Goal: Task Accomplishment & Management: Manage account settings

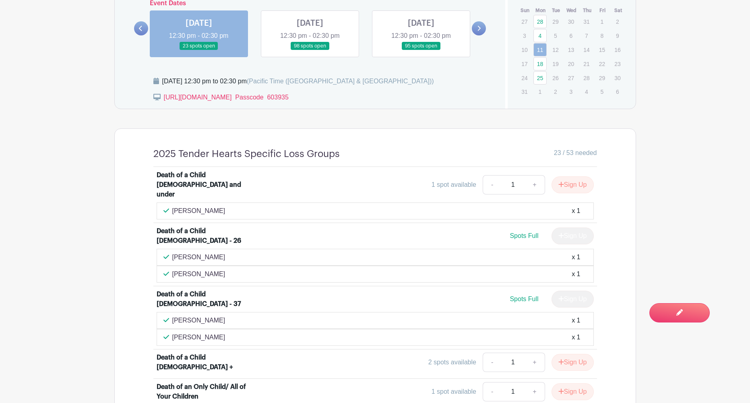
scroll to position [488, 0]
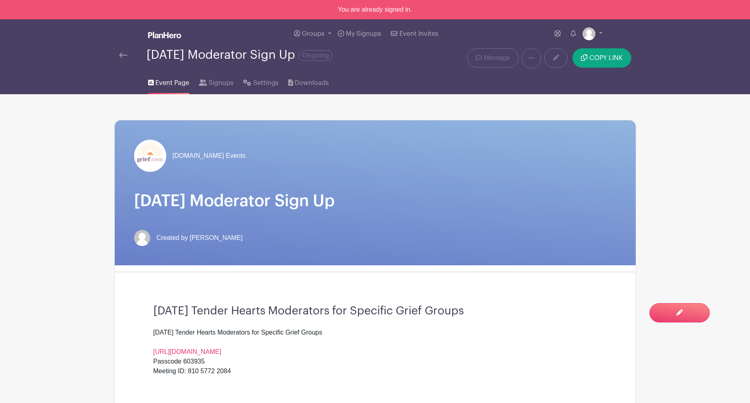
click at [162, 36] on img at bounding box center [164, 35] width 33 height 6
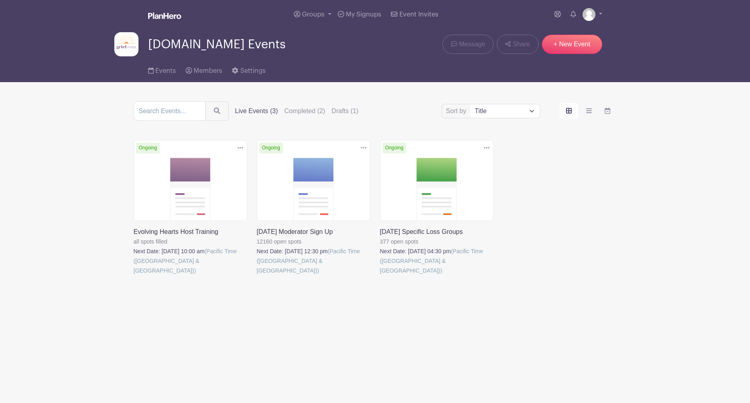
click at [380, 275] on link at bounding box center [380, 275] width 0 height 0
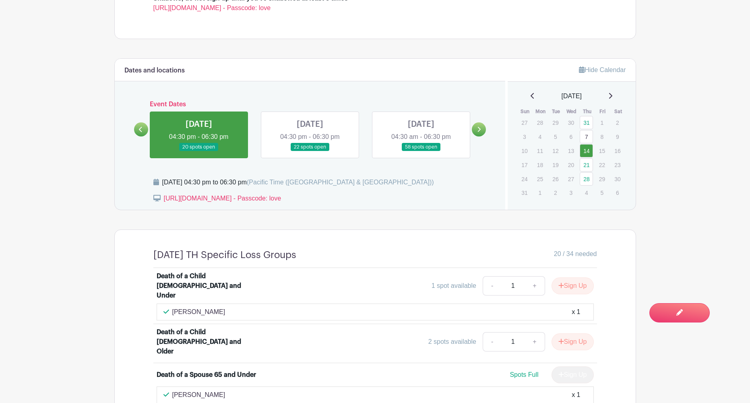
scroll to position [310, 0]
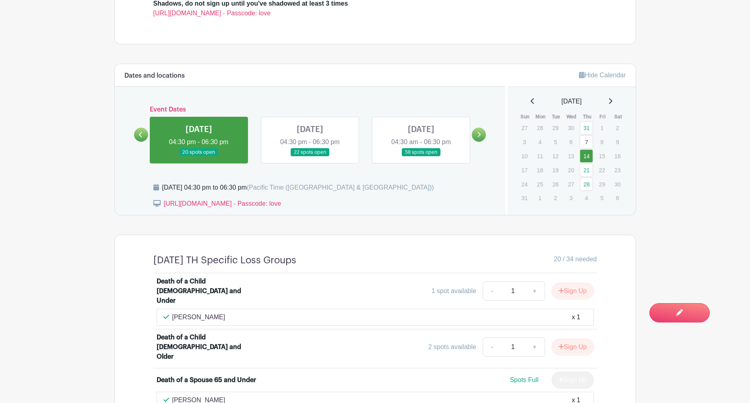
click at [310, 157] on link at bounding box center [310, 157] width 0 height 0
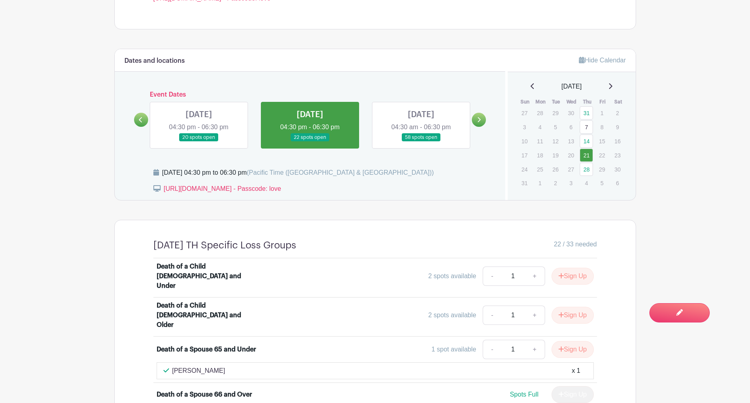
scroll to position [324, 0]
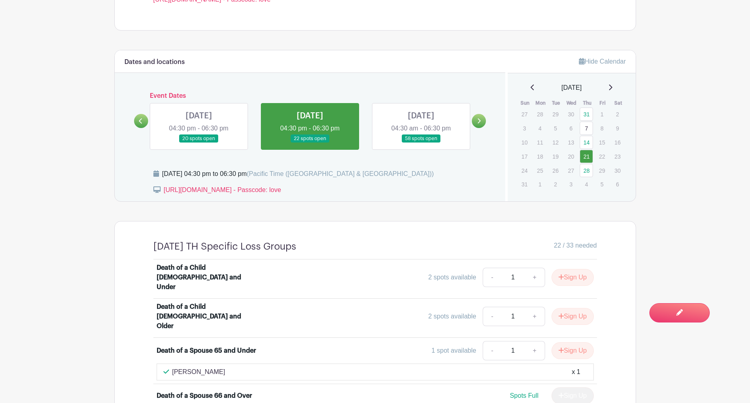
click at [421, 143] on link at bounding box center [421, 143] width 0 height 0
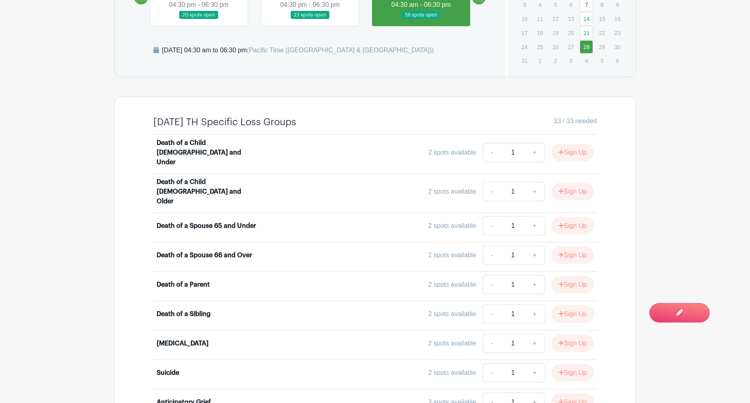
scroll to position [523, 0]
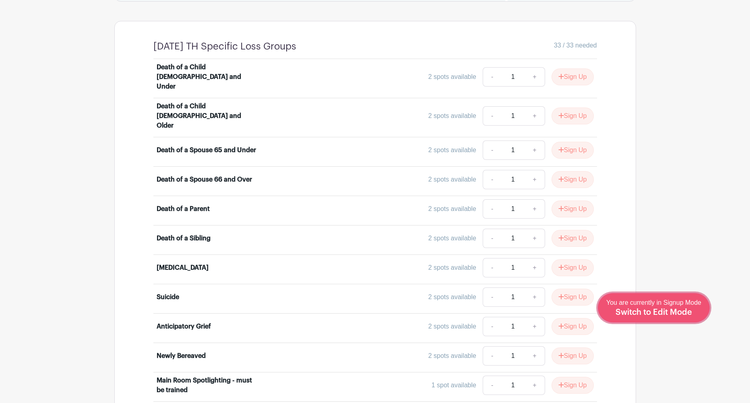
click at [686, 310] on span "Switch to Edit Mode" at bounding box center [653, 312] width 76 height 8
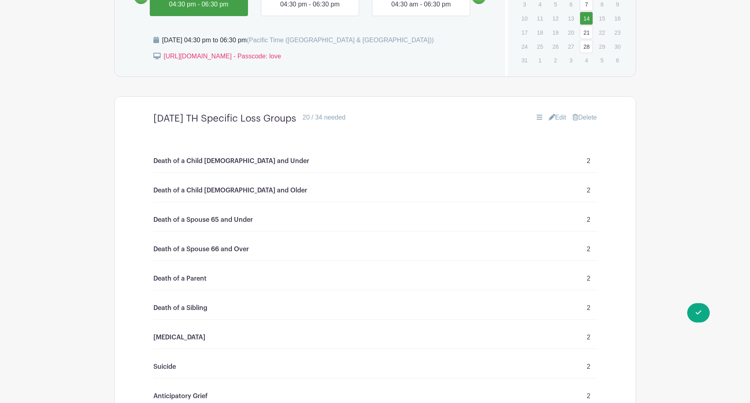
scroll to position [448, 0]
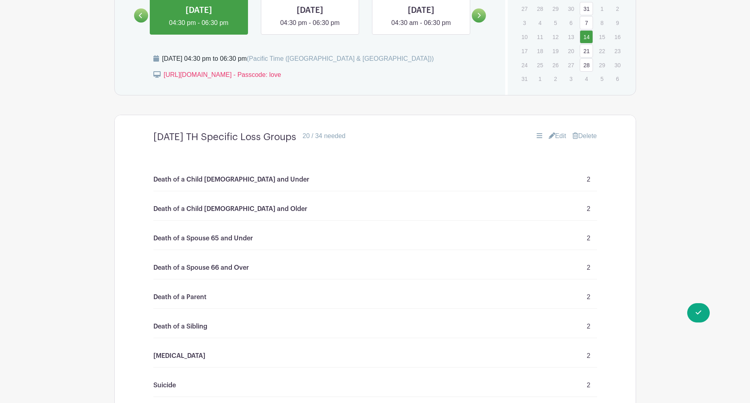
click at [560, 140] on link "Edit" at bounding box center [558, 136] width 18 height 10
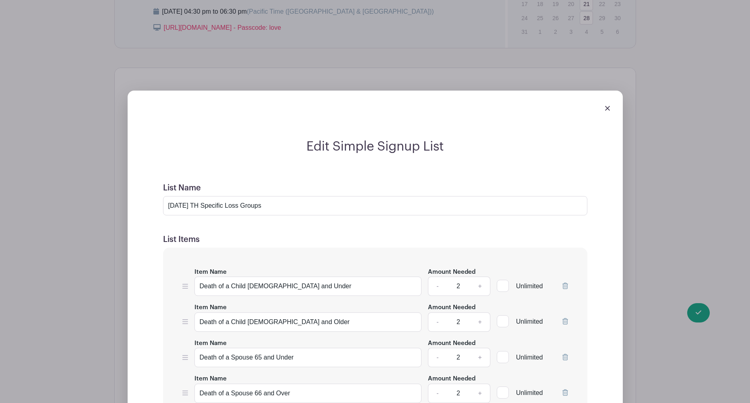
scroll to position [503, 0]
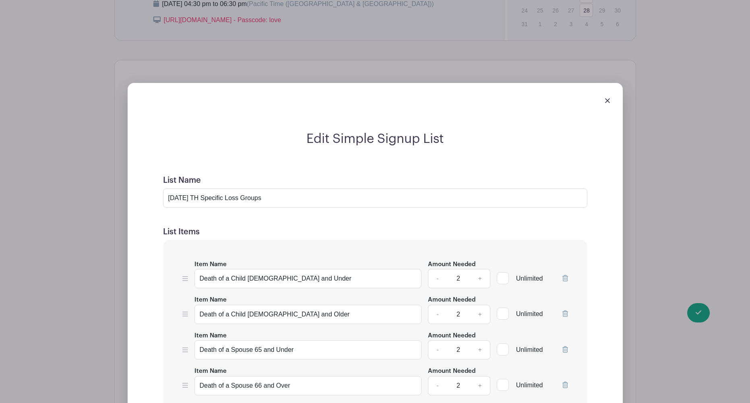
click at [605, 102] on img at bounding box center [607, 100] width 5 height 5
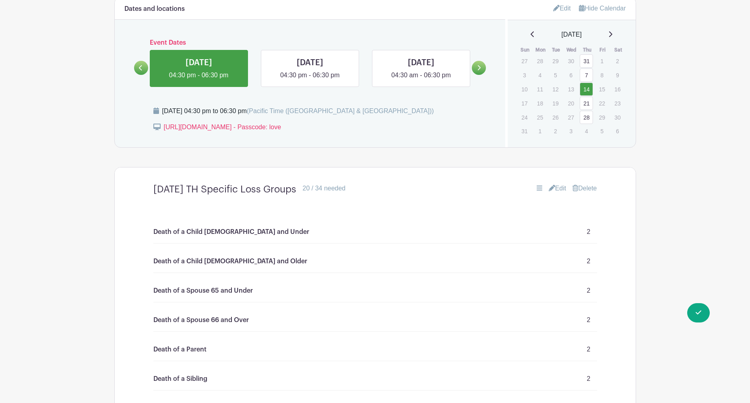
scroll to position [396, 0]
click at [587, 190] on link "Delete" at bounding box center [584, 188] width 24 height 10
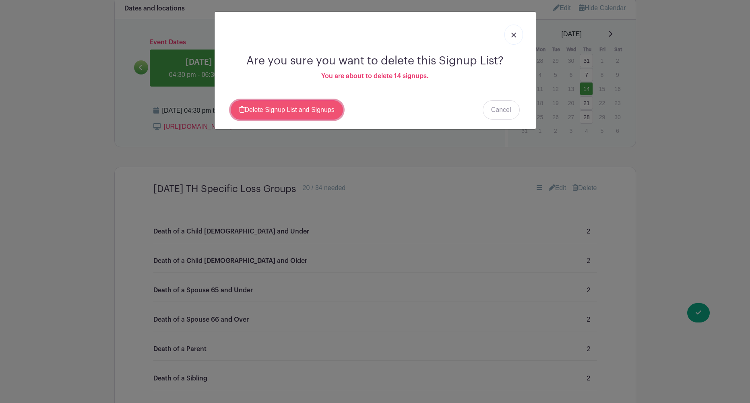
click at [260, 111] on link "Delete Signup List and Signups" at bounding box center [287, 109] width 112 height 19
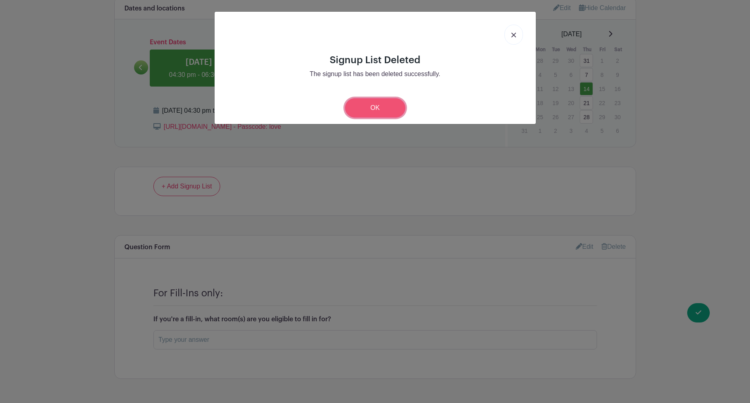
click at [368, 108] on link "OK" at bounding box center [375, 107] width 60 height 19
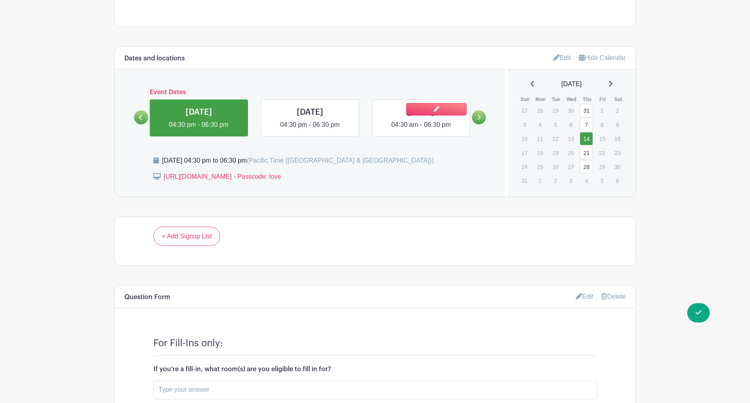
scroll to position [328, 0]
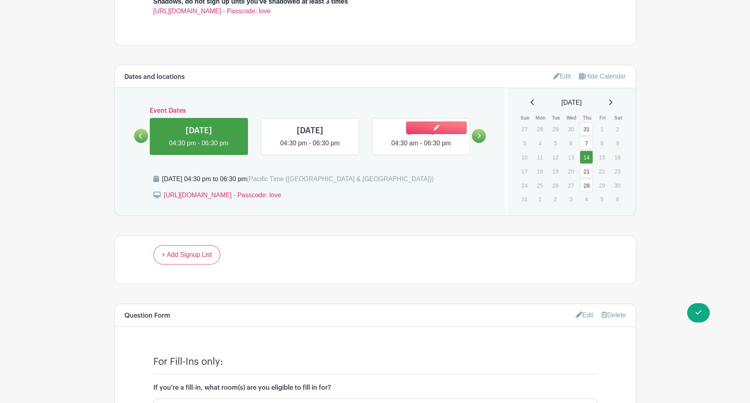
click at [421, 148] on link at bounding box center [421, 148] width 0 height 0
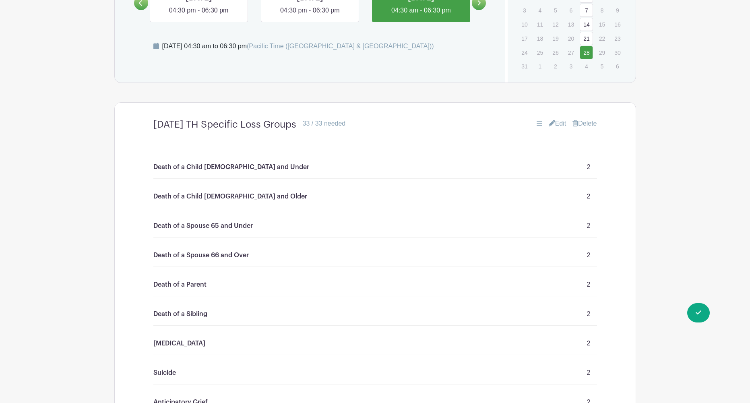
scroll to position [433, 0]
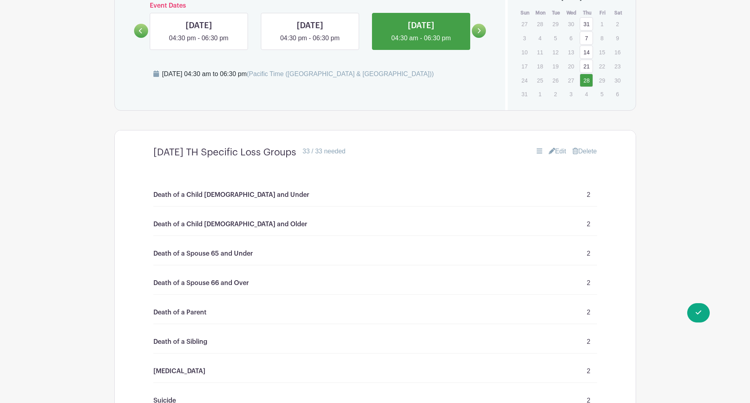
click at [583, 152] on link "Delete" at bounding box center [584, 152] width 24 height 10
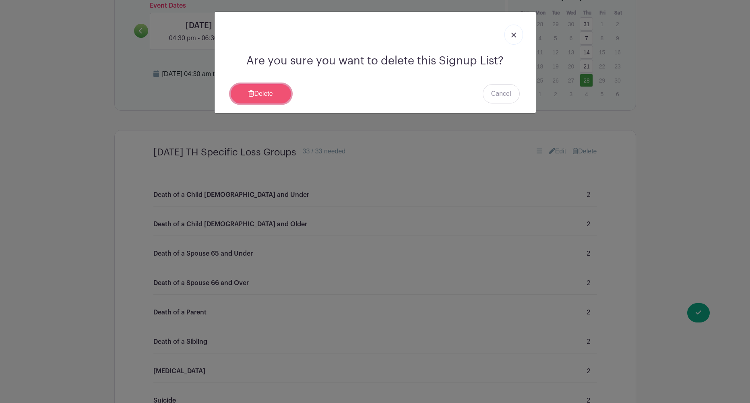
click at [258, 93] on link "Delete" at bounding box center [261, 93] width 60 height 19
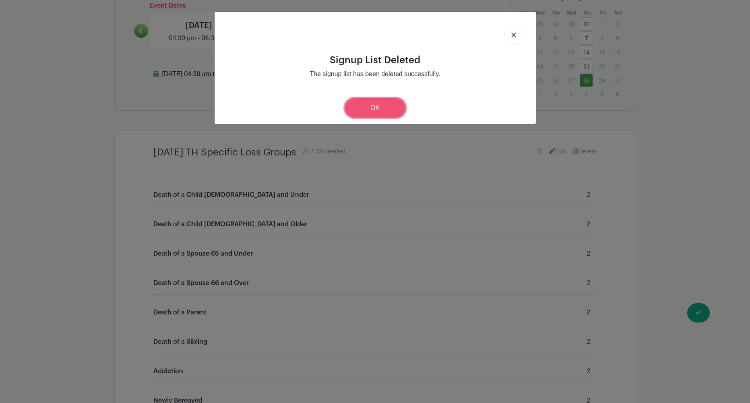
click at [379, 109] on link "OK" at bounding box center [375, 107] width 60 height 19
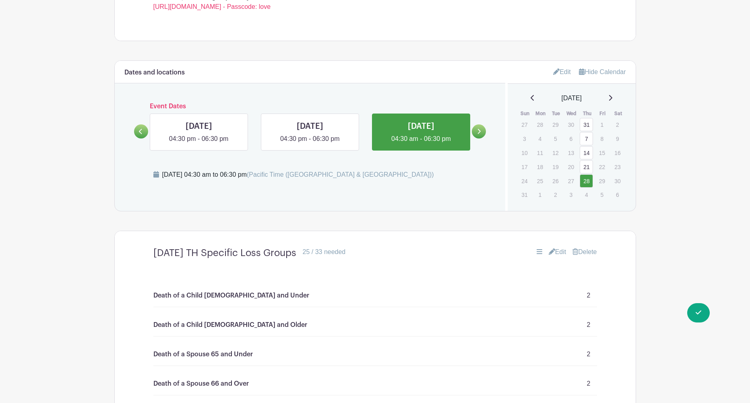
scroll to position [320, 0]
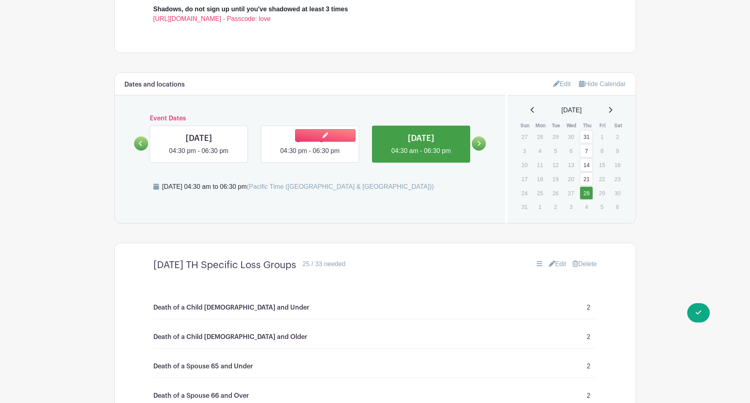
click at [310, 156] on link at bounding box center [310, 156] width 0 height 0
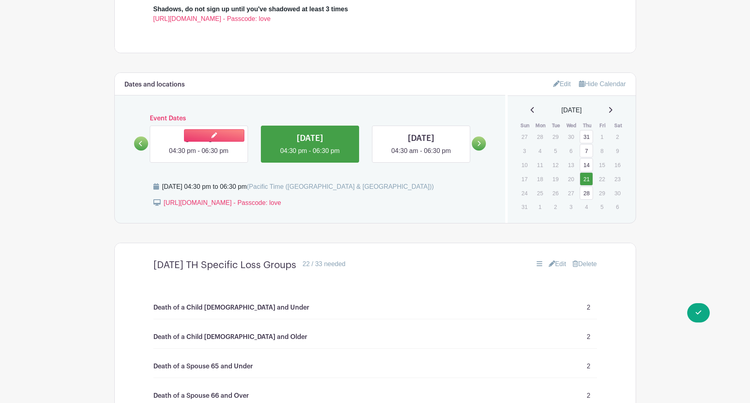
click at [199, 156] on link at bounding box center [199, 156] width 0 height 0
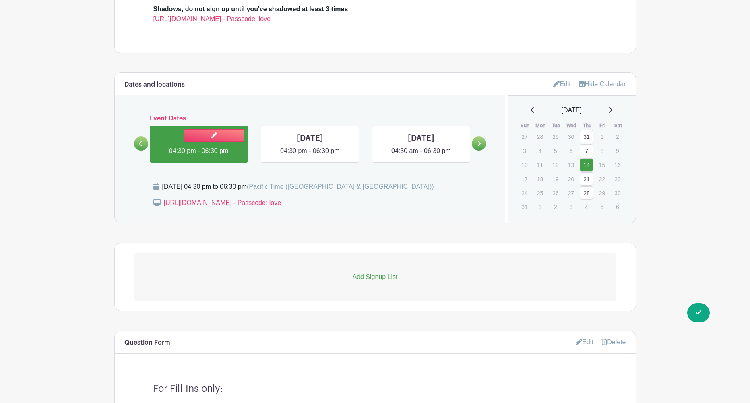
scroll to position [442, 0]
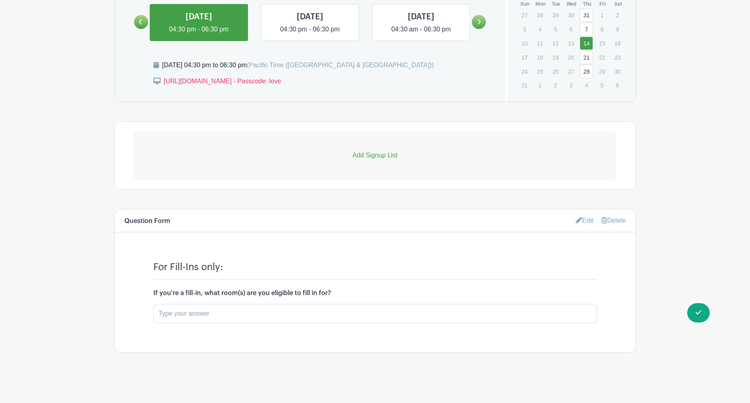
click at [364, 158] on p "Add Signup List" at bounding box center [375, 156] width 482 height 10
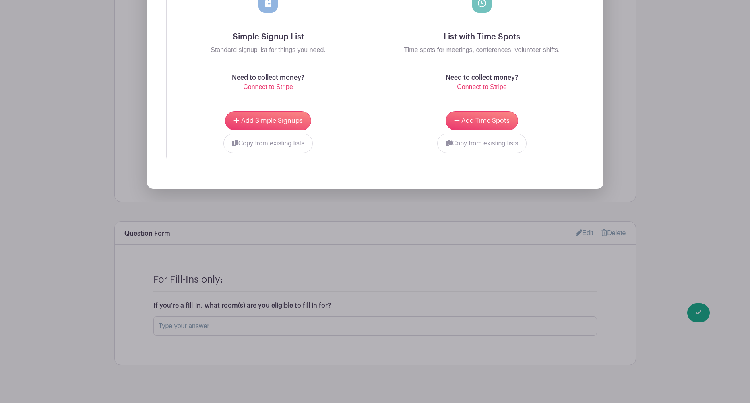
scroll to position [697, 0]
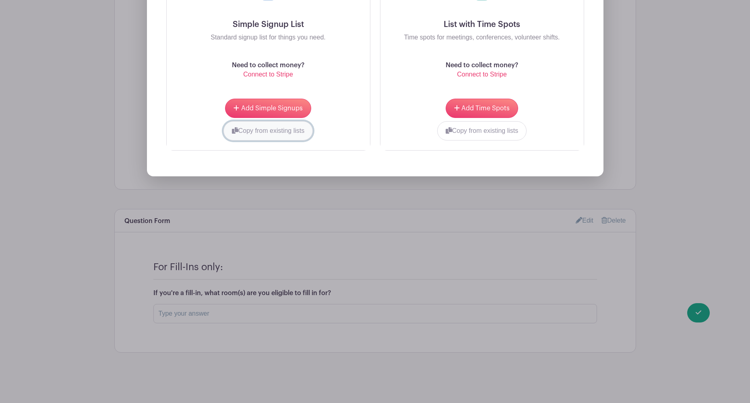
click at [257, 130] on button "Copy from existing lists" at bounding box center [268, 130] width 90 height 19
click at [293, 130] on div at bounding box center [237, 128] width 123 height 3
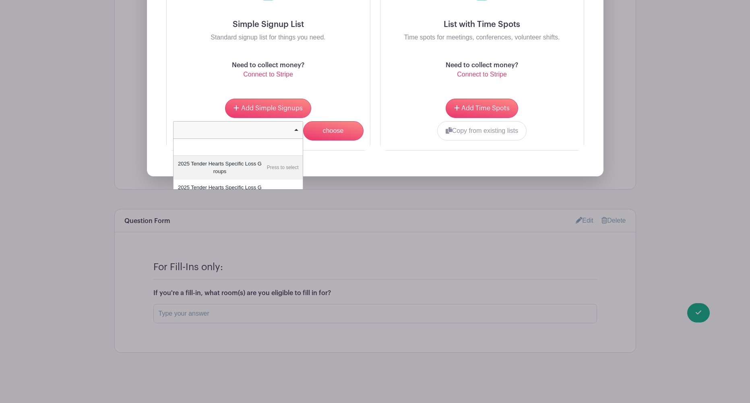
click at [351, 160] on div "What type of list do you want to add? Simple Signup List Standard signup list f…" at bounding box center [375, 38] width 456 height 278
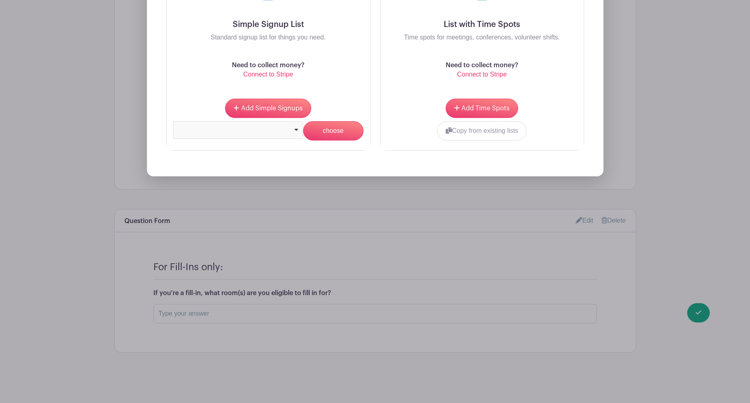
click at [272, 128] on div at bounding box center [237, 128] width 123 height 3
click at [168, 127] on div "Add Simple Signups Copy from existing lists 2025 Tender Hearts Specific Loss Gr…" at bounding box center [268, 119] width 203 height 61
click at [275, 131] on div "2025 Tender Hearts Specific Loss Groups Remove item" at bounding box center [235, 130] width 115 height 8
click at [339, 132] on input "choose" at bounding box center [333, 130] width 60 height 19
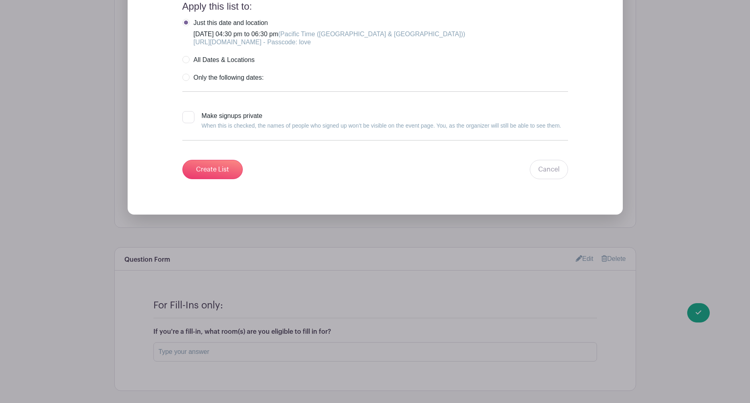
scroll to position [1333, 0]
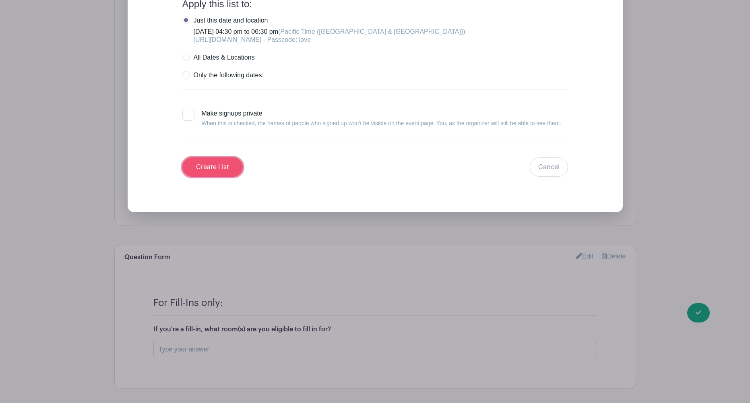
click at [202, 165] on input "Create List" at bounding box center [212, 166] width 60 height 19
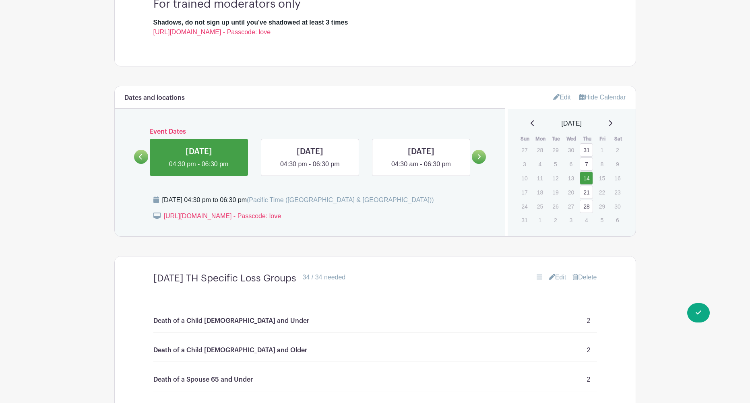
scroll to position [306, 0]
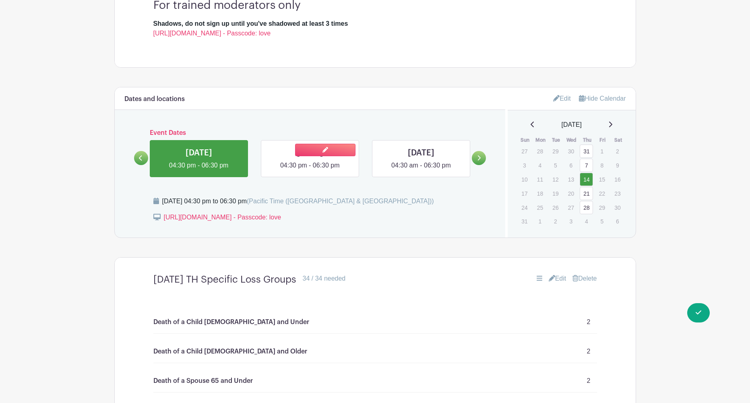
click at [310, 170] on link at bounding box center [310, 170] width 0 height 0
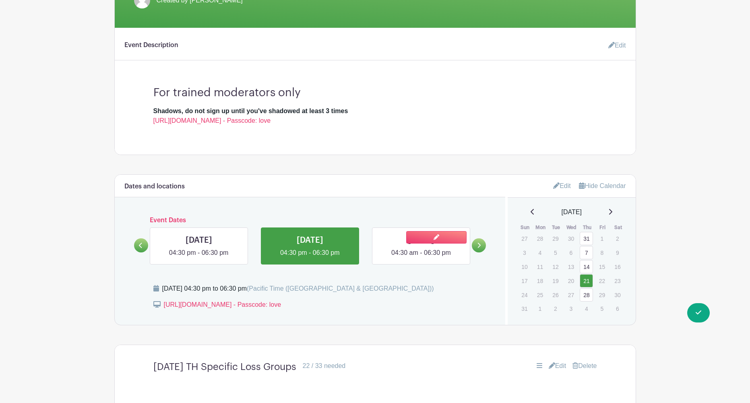
scroll to position [224, 0]
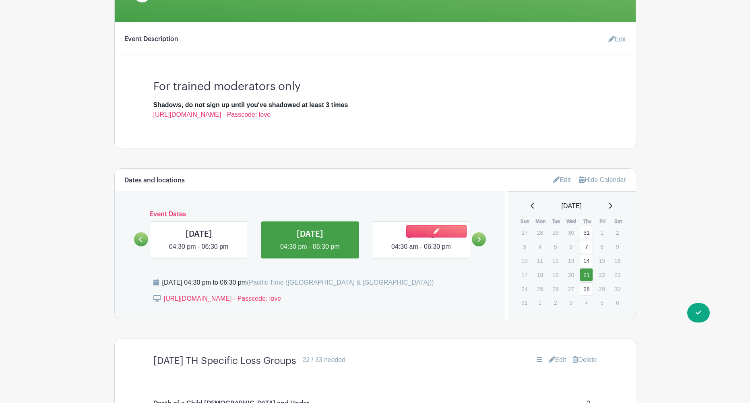
click at [421, 252] on link at bounding box center [421, 252] width 0 height 0
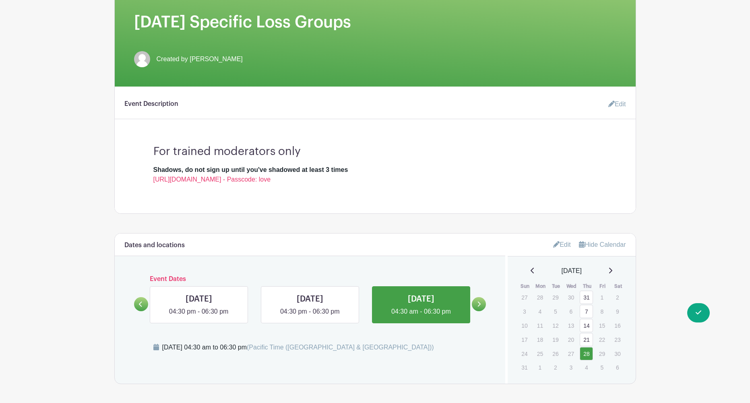
scroll to position [123, 0]
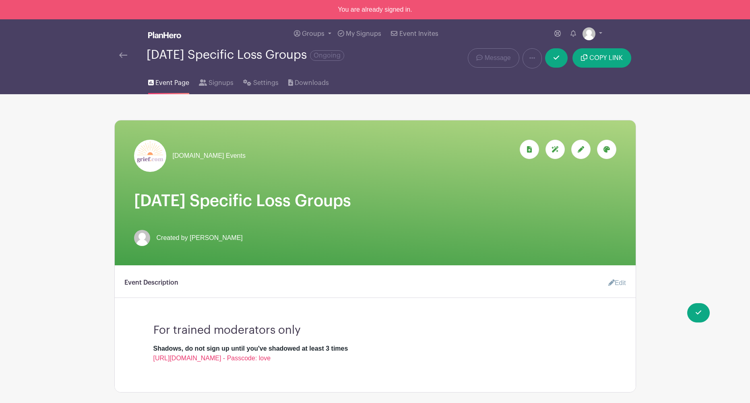
click at [157, 37] on img at bounding box center [164, 35] width 33 height 6
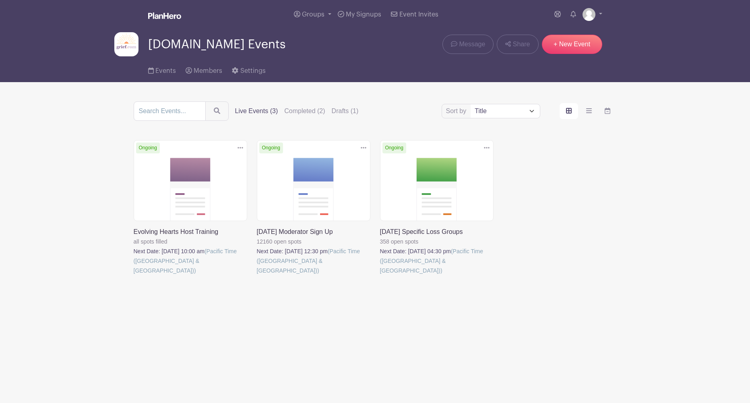
click at [257, 275] on link at bounding box center [257, 275] width 0 height 0
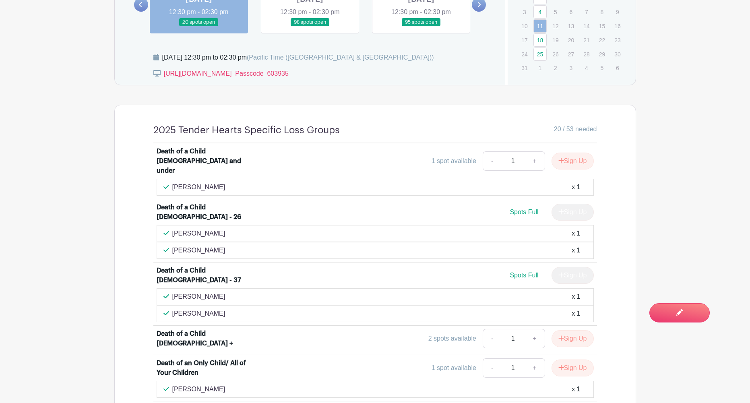
scroll to position [499, 0]
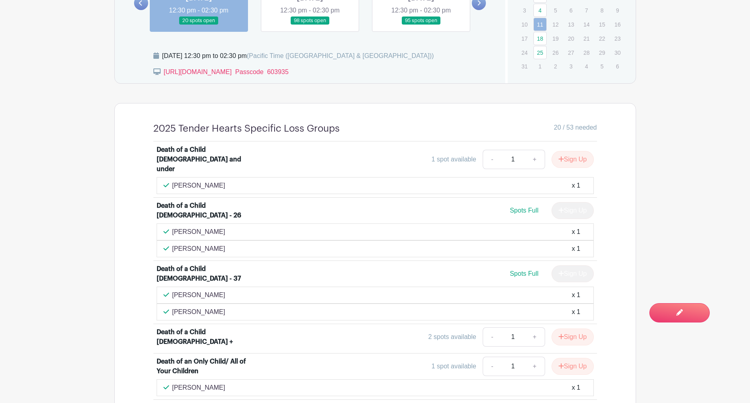
drag, startPoint x: 232, startPoint y: 179, endPoint x: 171, endPoint y: 178, distance: 61.2
click at [171, 181] on div "Sharon Fredericks x 1" at bounding box center [374, 186] width 423 height 10
copy p "[PERSON_NAME]"
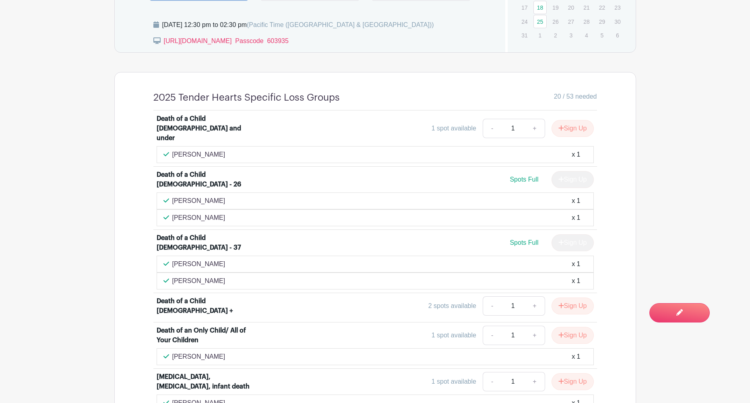
scroll to position [531, 0]
drag, startPoint x: 219, startPoint y: 189, endPoint x: 165, endPoint y: 187, distance: 54.0
click at [165, 196] on div "Jill Armstrong x 1" at bounding box center [374, 201] width 423 height 10
copy p "[PERSON_NAME]"
drag, startPoint x: 223, startPoint y: 207, endPoint x: 173, endPoint y: 208, distance: 49.5
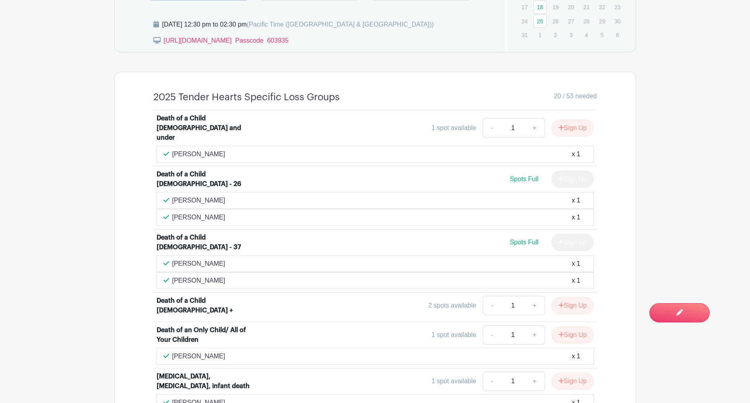
click at [173, 213] on div "Melissa Bowers x 1" at bounding box center [374, 218] width 423 height 10
copy p "[PERSON_NAME]"
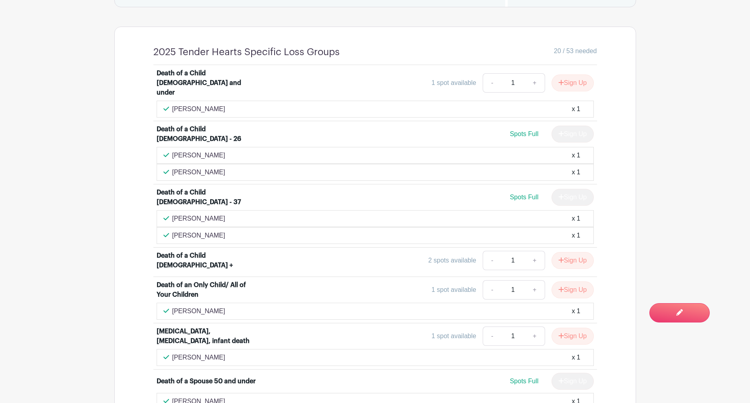
scroll to position [578, 0]
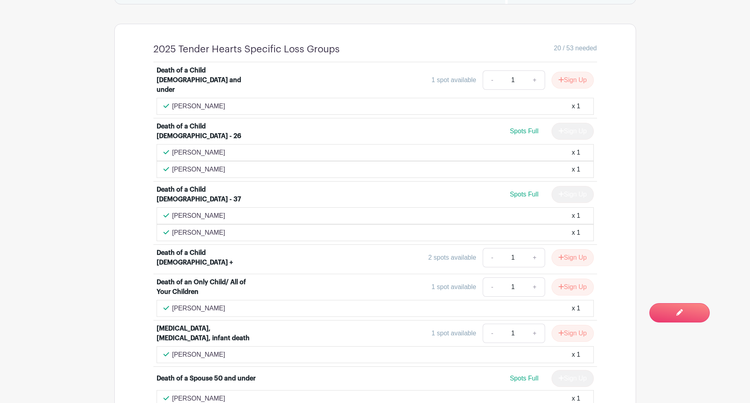
drag, startPoint x: 217, startPoint y: 201, endPoint x: 165, endPoint y: 198, distance: 52.4
click at [165, 211] on div "Kathy Hager x 1" at bounding box center [374, 216] width 423 height 10
copy p "[PERSON_NAME]"
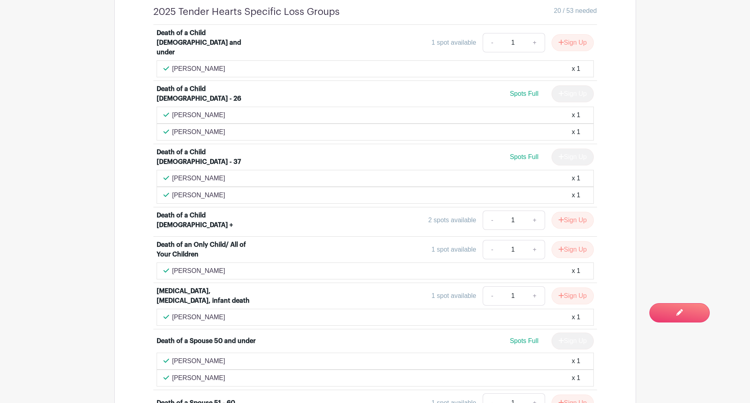
scroll to position [618, 0]
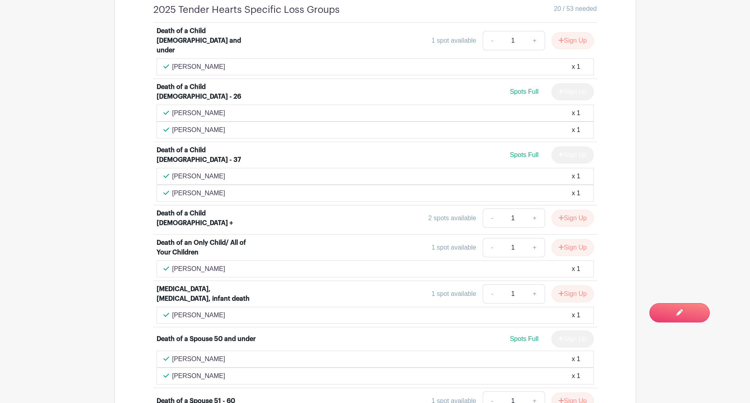
drag, startPoint x: 242, startPoint y: 177, endPoint x: 173, endPoint y: 178, distance: 69.2
click at [173, 188] on div "Martha Allman x 1" at bounding box center [374, 193] width 423 height 10
copy p "[PERSON_NAME]"
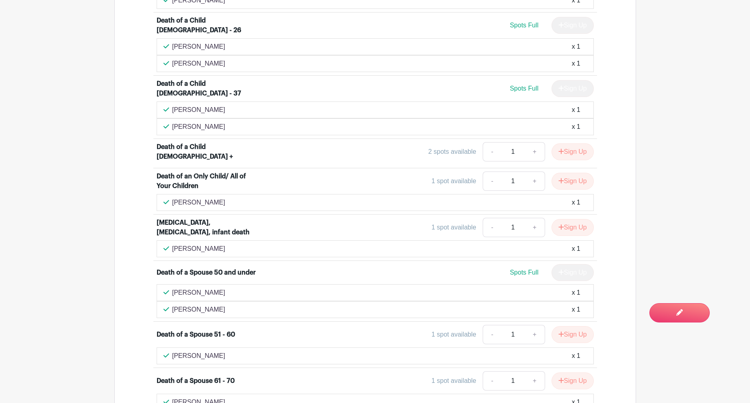
scroll to position [692, 0]
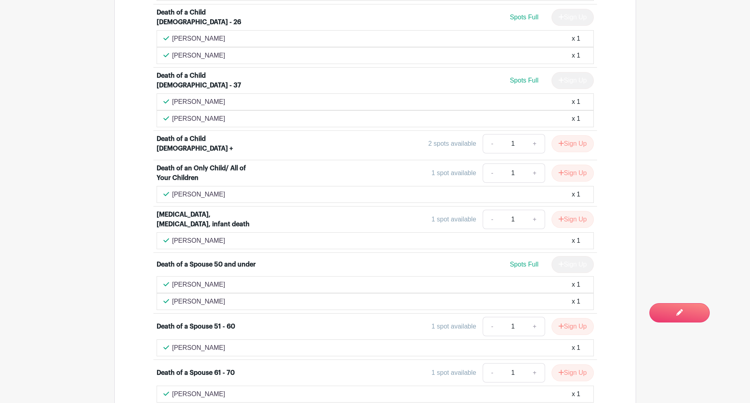
drag, startPoint x: 236, startPoint y: 182, endPoint x: 165, endPoint y: 178, distance: 71.4
click at [165, 190] on div "David Kaniaupio x 1" at bounding box center [374, 195] width 423 height 10
copy p "[PERSON_NAME]"
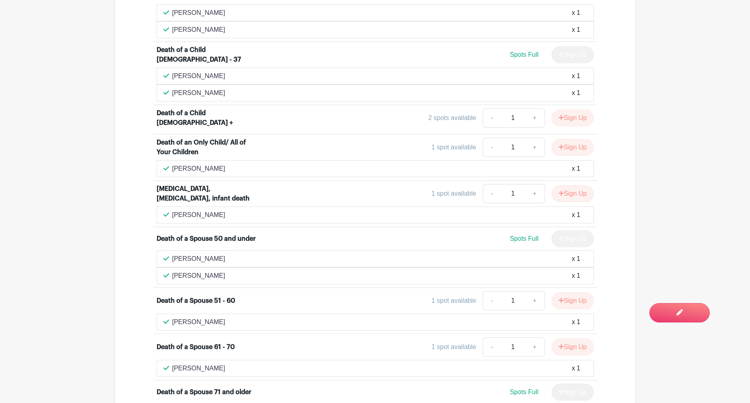
scroll to position [721, 0]
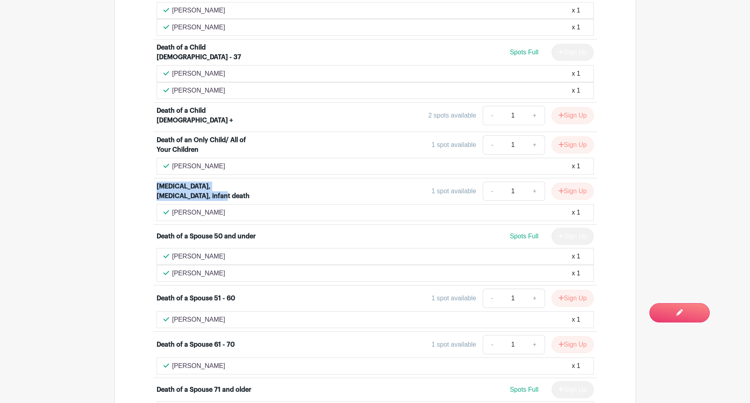
drag, startPoint x: 184, startPoint y: 183, endPoint x: 147, endPoint y: 172, distance: 38.7
copy div "[MEDICAL_DATA], [MEDICAL_DATA], infant death"
click at [271, 208] on div "Gale Collins x 1" at bounding box center [374, 213] width 423 height 10
drag, startPoint x: 215, startPoint y: 200, endPoint x: 171, endPoint y: 198, distance: 44.7
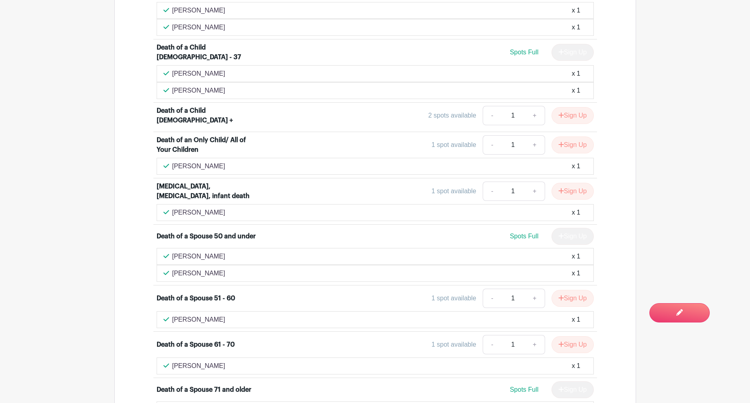
click at [171, 208] on div "Gale Collins x 1" at bounding box center [374, 213] width 423 height 10
copy p "[PERSON_NAME]"
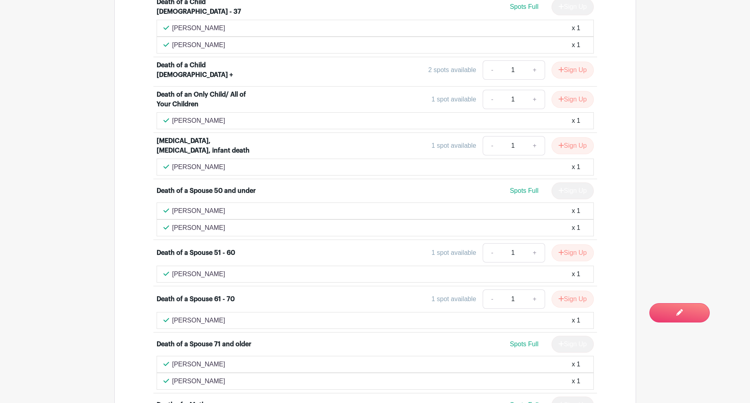
scroll to position [768, 0]
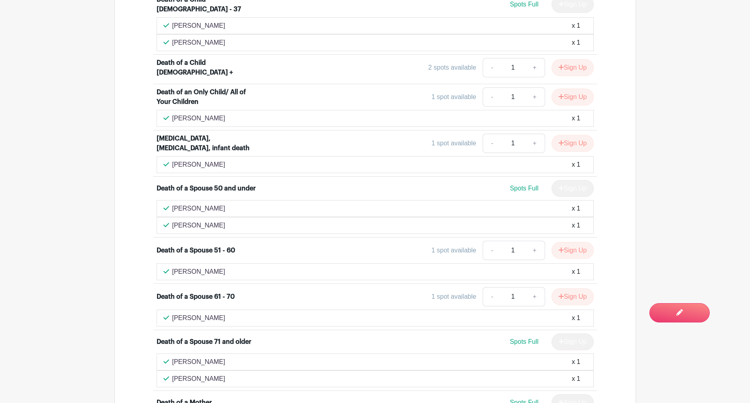
drag, startPoint x: 225, startPoint y: 196, endPoint x: 172, endPoint y: 192, distance: 52.9
click at [172, 204] on div "Judith McFarlane x 1" at bounding box center [374, 209] width 423 height 10
copy p "[PERSON_NAME]"
drag, startPoint x: 213, startPoint y: 212, endPoint x: 169, endPoint y: 211, distance: 44.3
click at [169, 221] on div "Emma Szysz x 1" at bounding box center [374, 226] width 423 height 10
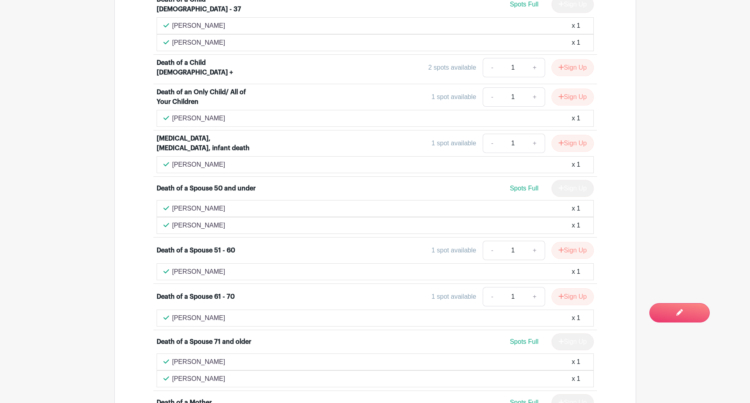
copy p "[PERSON_NAME]"
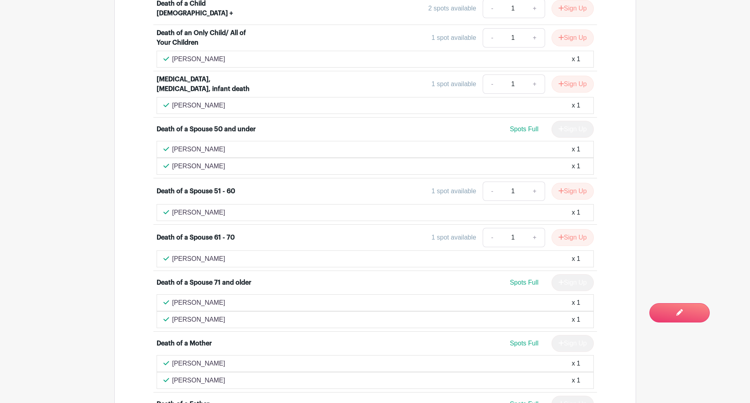
scroll to position [832, 0]
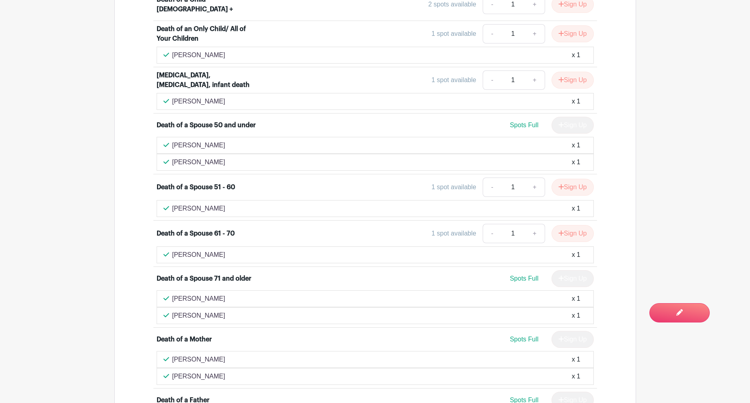
drag, startPoint x: 212, startPoint y: 194, endPoint x: 169, endPoint y: 194, distance: 43.5
click at [169, 204] on div "Cathy Miller x 1" at bounding box center [374, 209] width 423 height 10
drag, startPoint x: 215, startPoint y: 240, endPoint x: 163, endPoint y: 238, distance: 52.8
click at [163, 246] on div "Carol Arnzen x 1" at bounding box center [375, 254] width 437 height 17
click at [235, 246] on div "Carol Arnzen x 1" at bounding box center [375, 254] width 437 height 17
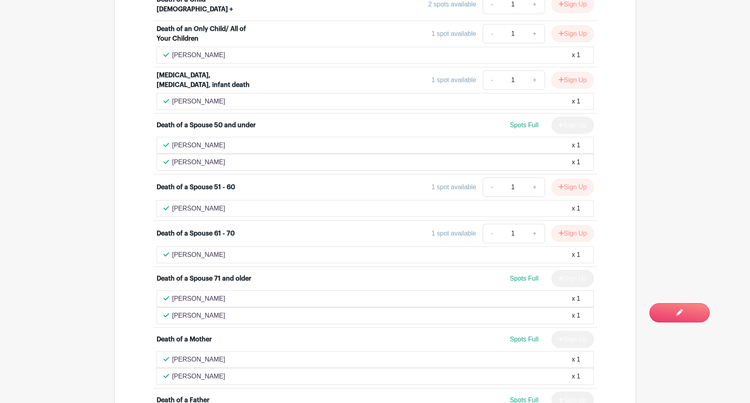
drag, startPoint x: 211, startPoint y: 243, endPoint x: 171, endPoint y: 241, distance: 39.1
click at [171, 250] on div "Carol Arnzen x 1" at bounding box center [374, 255] width 423 height 10
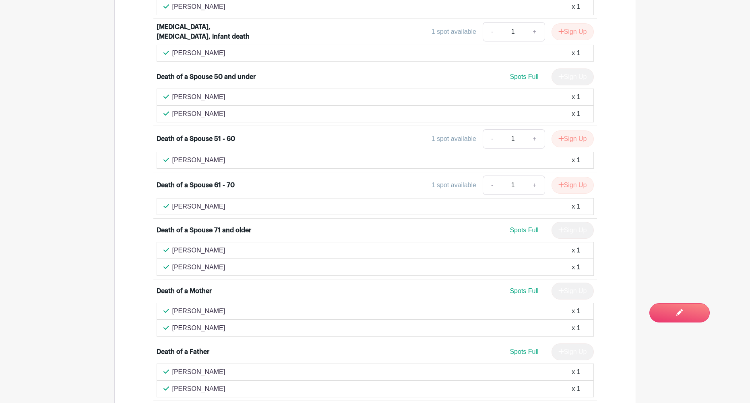
scroll to position [885, 0]
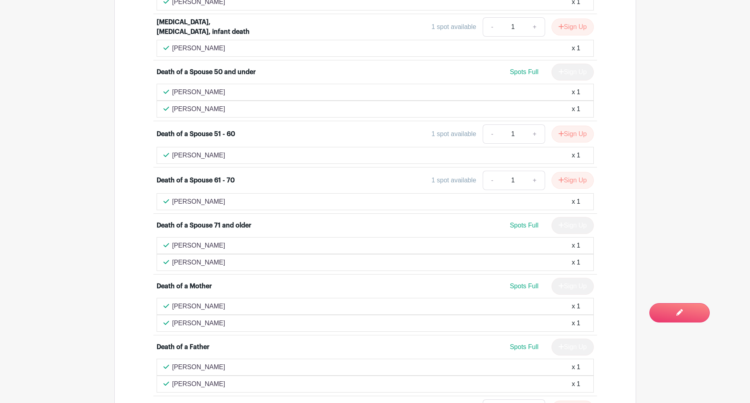
drag, startPoint x: 221, startPoint y: 232, endPoint x: 169, endPoint y: 231, distance: 52.7
click at [169, 241] on div "Bob Lewis x 1" at bounding box center [374, 246] width 423 height 10
click at [218, 240] on div "Bob Lewis x 1" at bounding box center [374, 245] width 423 height 10
drag, startPoint x: 219, startPoint y: 231, endPoint x: 170, endPoint y: 229, distance: 48.7
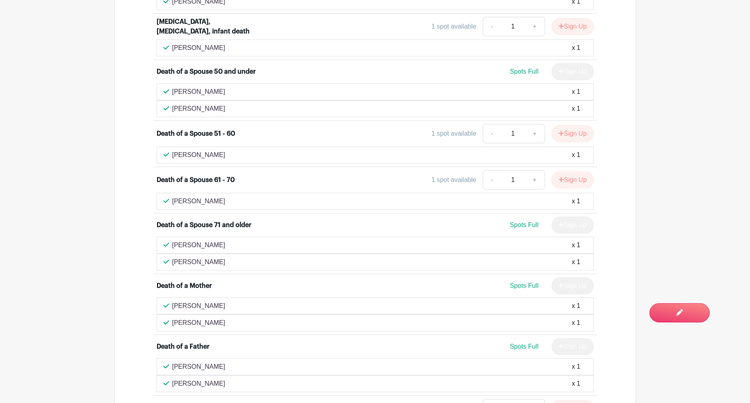
click at [170, 240] on div "Bob Lewis x 1" at bounding box center [374, 245] width 423 height 10
drag, startPoint x: 216, startPoint y: 251, endPoint x: 173, endPoint y: 249, distance: 42.7
click at [173, 257] on div "Jeannie Olson x 1" at bounding box center [374, 262] width 423 height 10
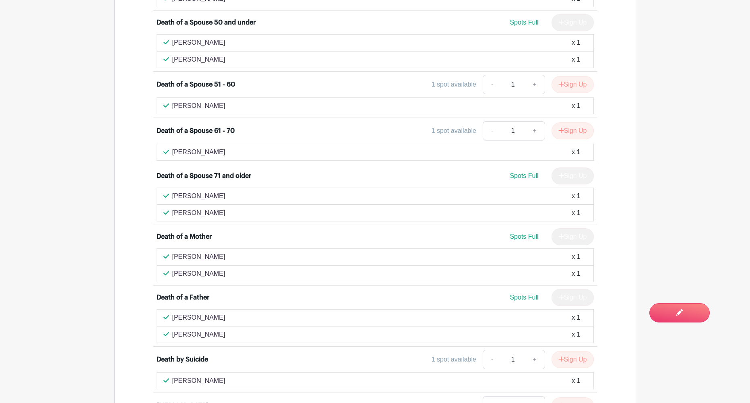
scroll to position [948, 0]
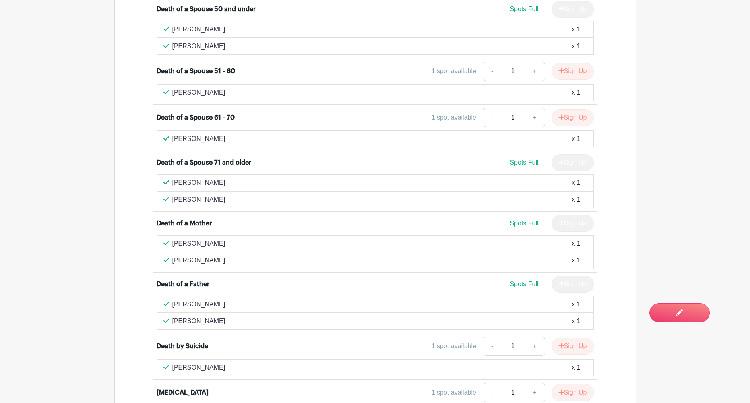
drag, startPoint x: 234, startPoint y: 227, endPoint x: 173, endPoint y: 226, distance: 60.8
click at [173, 239] on div "Billie Hawkins x 1" at bounding box center [374, 244] width 423 height 10
drag, startPoint x: 205, startPoint y: 247, endPoint x: 168, endPoint y: 246, distance: 37.0
click at [168, 256] on div "jackie Levi x 1" at bounding box center [374, 261] width 423 height 10
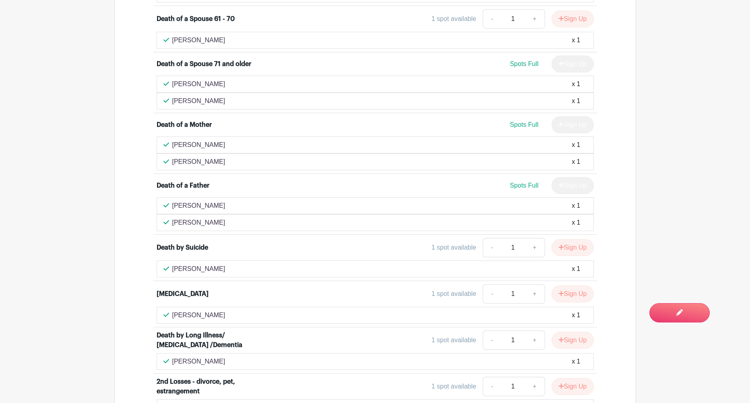
scroll to position [1055, 0]
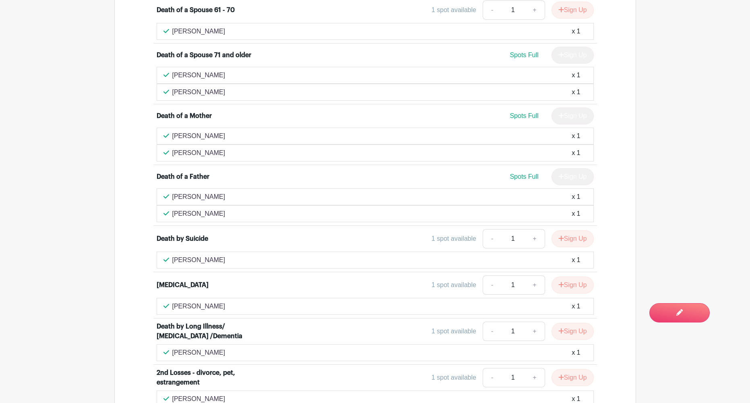
drag, startPoint x: 226, startPoint y: 185, endPoint x: 167, endPoint y: 184, distance: 58.8
click at [167, 192] on div "Jordan Anderson x 1" at bounding box center [374, 197] width 423 height 10
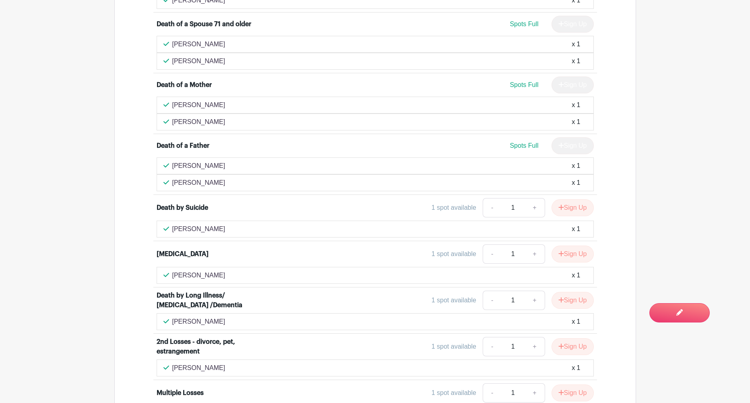
scroll to position [1088, 0]
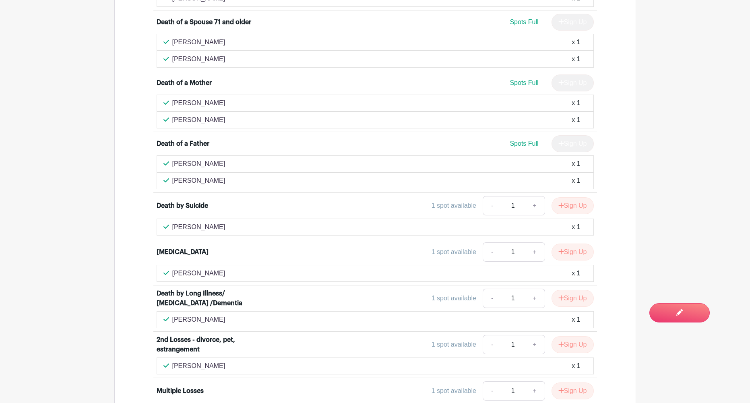
drag, startPoint x: 227, startPoint y: 167, endPoint x: 170, endPoint y: 171, distance: 57.7
click at [170, 176] on div "DENISE TURNER x 1" at bounding box center [374, 181] width 423 height 10
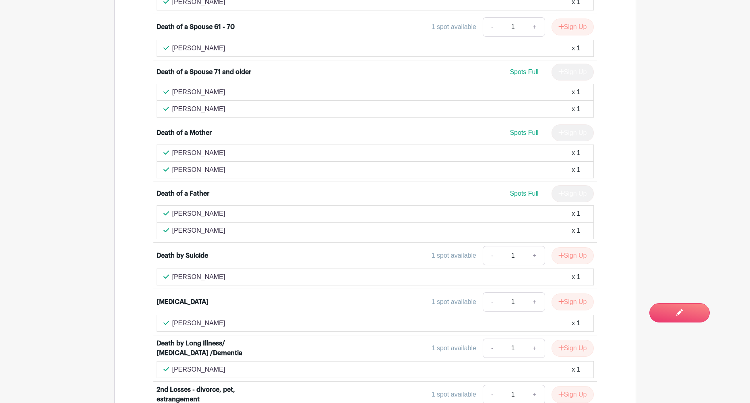
scroll to position [1045, 0]
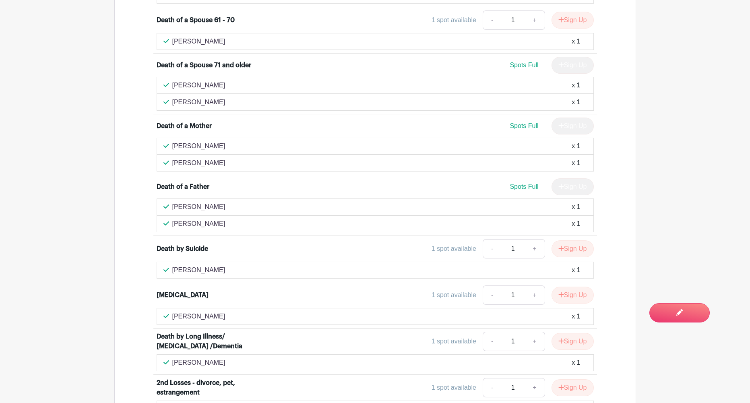
drag, startPoint x: 238, startPoint y: 262, endPoint x: 171, endPoint y: 258, distance: 66.5
click at [171, 262] on div "Debbie Rothstein x 1" at bounding box center [375, 270] width 437 height 17
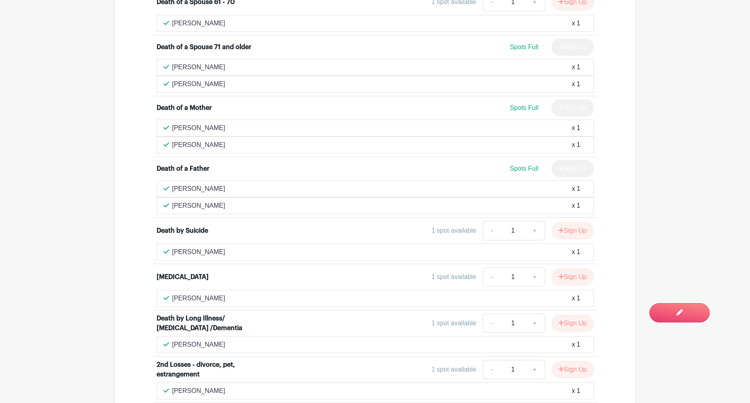
drag, startPoint x: 243, startPoint y: 286, endPoint x: 159, endPoint y: 280, distance: 83.5
click at [159, 290] on div "Mary Kathryn Marcom x 1" at bounding box center [375, 298] width 437 height 17
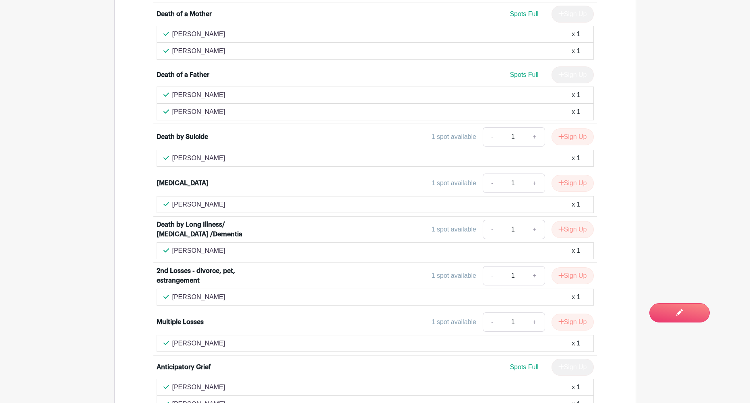
scroll to position [1165, 0]
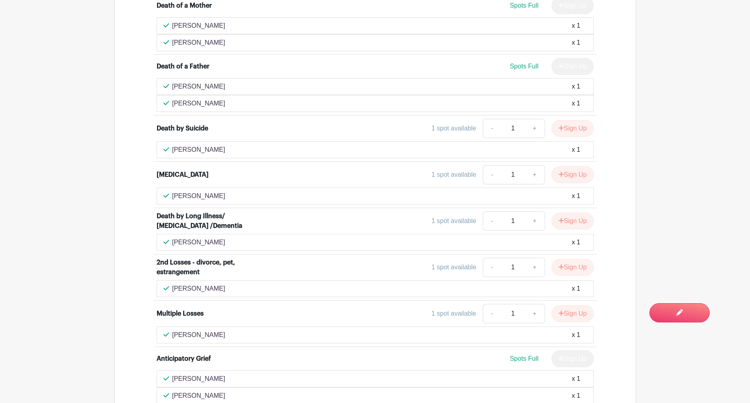
drag, startPoint x: 213, startPoint y: 229, endPoint x: 175, endPoint y: 230, distance: 38.2
click at [175, 238] on div "Mary Cusack x 1" at bounding box center [374, 243] width 423 height 10
drag, startPoint x: 217, startPoint y: 275, endPoint x: 170, endPoint y: 275, distance: 47.5
click at [170, 284] on div "Alysha Angus x 1" at bounding box center [374, 289] width 423 height 10
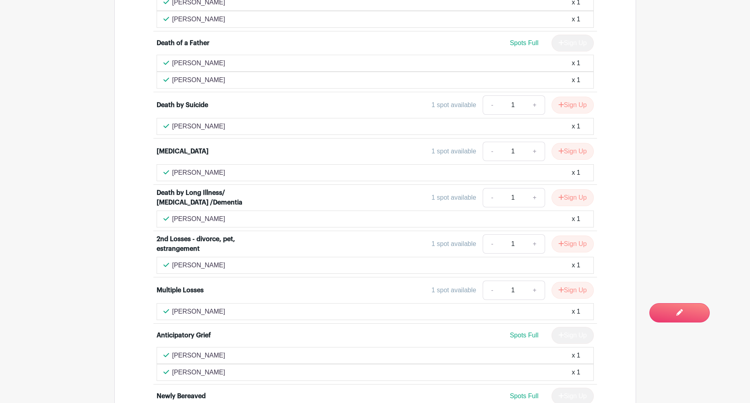
scroll to position [1189, 0]
drag, startPoint x: 227, startPoint y: 297, endPoint x: 167, endPoint y: 298, distance: 60.0
click at [167, 306] on div "Deborah Melton x 1" at bounding box center [374, 311] width 423 height 10
click at [242, 306] on div "Deborah Melton x 1" at bounding box center [374, 311] width 423 height 10
drag, startPoint x: 243, startPoint y: 296, endPoint x: 166, endPoint y: 296, distance: 76.9
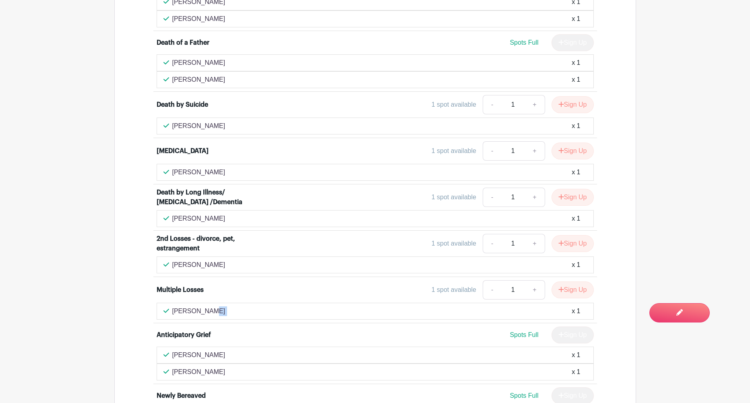
click at [166, 306] on div "Deborah Melton x 1" at bounding box center [374, 311] width 423 height 10
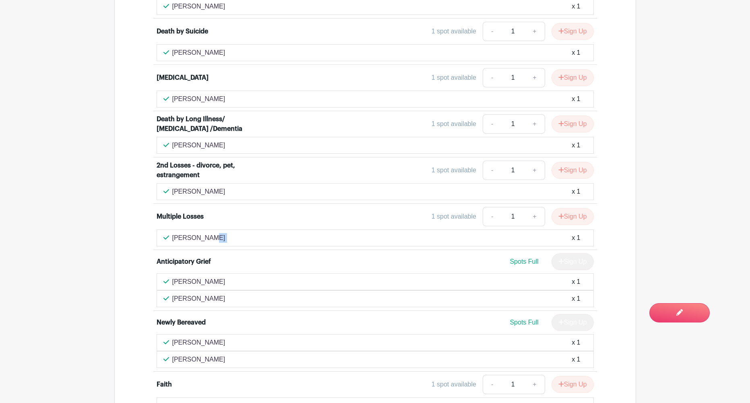
scroll to position [1267, 0]
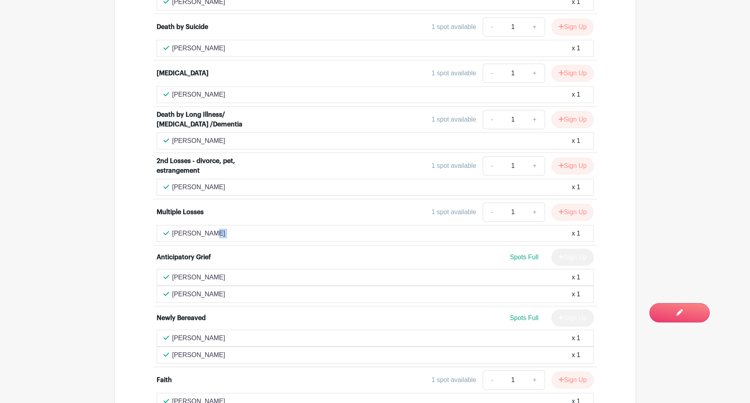
drag, startPoint x: 209, startPoint y: 266, endPoint x: 159, endPoint y: 261, distance: 49.7
click at [159, 269] on div "Debra Kiva x 1" at bounding box center [375, 277] width 437 height 17
drag, startPoint x: 225, startPoint y: 279, endPoint x: 167, endPoint y: 279, distance: 58.0
click at [167, 289] on div "Kathryn Portnow x 1" at bounding box center [374, 294] width 423 height 10
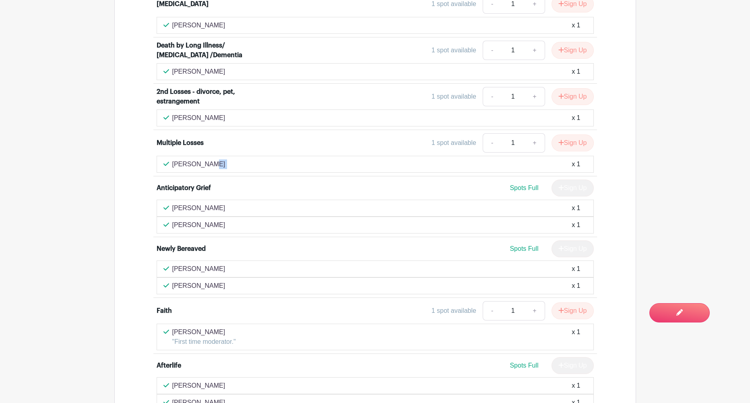
scroll to position [1351, 0]
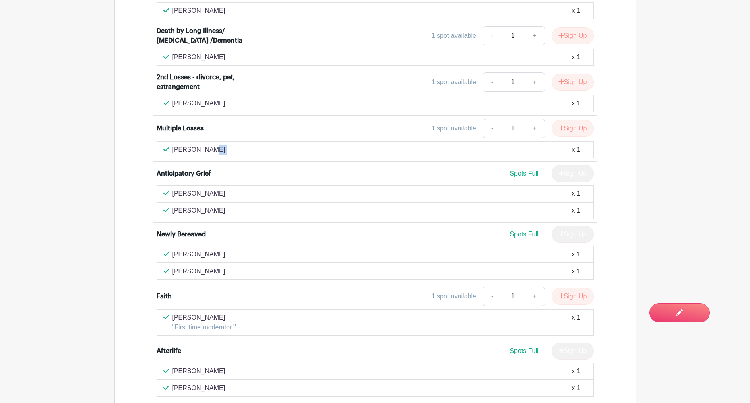
drag, startPoint x: 226, startPoint y: 243, endPoint x: 145, endPoint y: 238, distance: 81.5
drag, startPoint x: 229, startPoint y: 257, endPoint x: 168, endPoint y: 255, distance: 61.2
click at [167, 266] on div "Kristin Letendre x 1" at bounding box center [374, 271] width 423 height 10
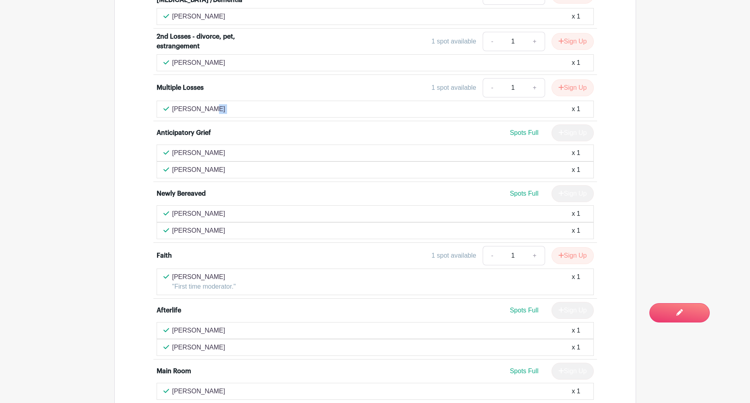
scroll to position [1399, 0]
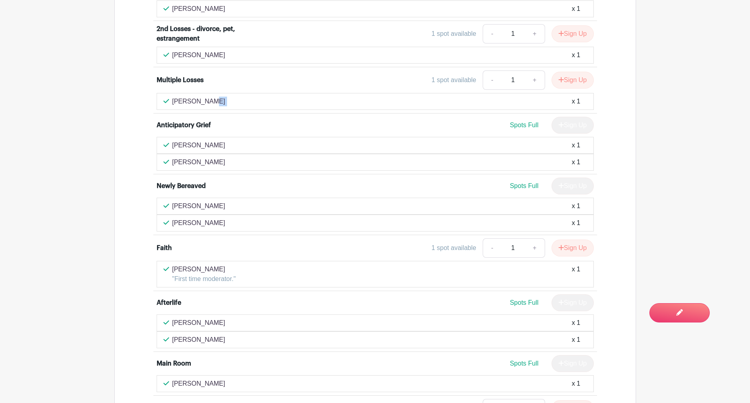
drag, startPoint x: 234, startPoint y: 255, endPoint x: 163, endPoint y: 254, distance: 70.5
click at [163, 264] on div "Michelle Sullivan "First time moderator." x 1" at bounding box center [374, 273] width 423 height 19
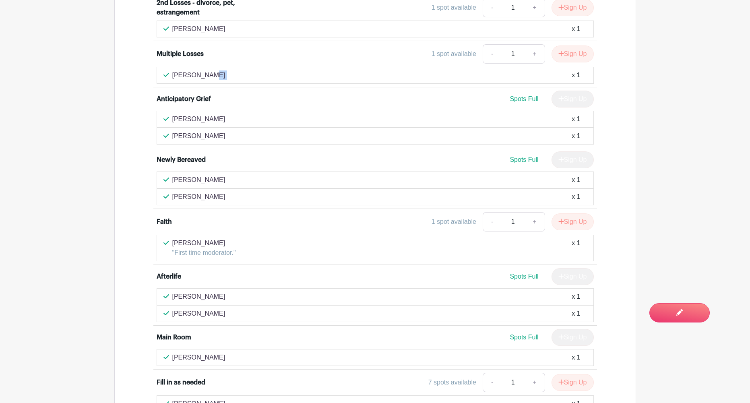
drag, startPoint x: 218, startPoint y: 283, endPoint x: 169, endPoint y: 282, distance: 49.1
click at [169, 292] on div "Anne Tager x 1" at bounding box center [374, 297] width 423 height 10
drag, startPoint x: 217, startPoint y: 300, endPoint x: 155, endPoint y: 299, distance: 62.4
click at [155, 299] on li "Afterlife Spots Full Sign Up Anne Tager x 1 Patti DiMiceli x 1" at bounding box center [375, 295] width 444 height 61
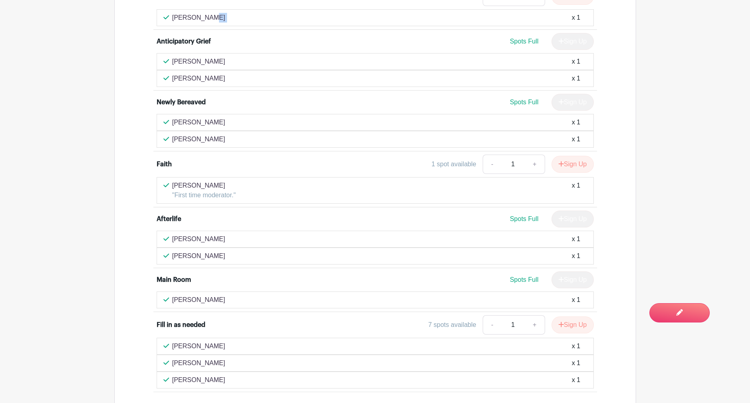
scroll to position [1490, 0]
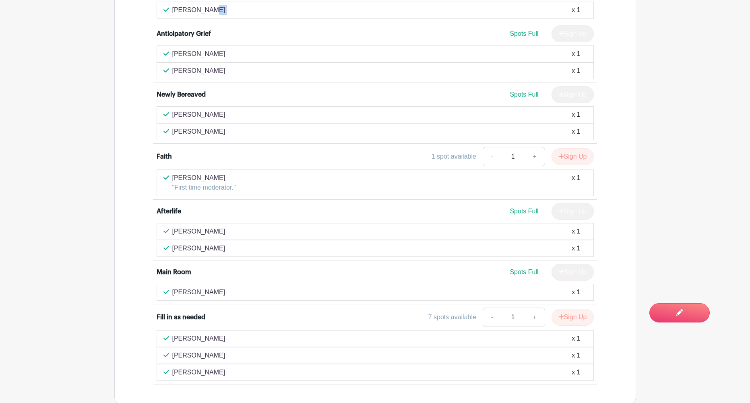
drag, startPoint x: 227, startPoint y: 279, endPoint x: 161, endPoint y: 277, distance: 66.4
click at [161, 284] on div "Chano Itwaru x 1" at bounding box center [375, 292] width 437 height 17
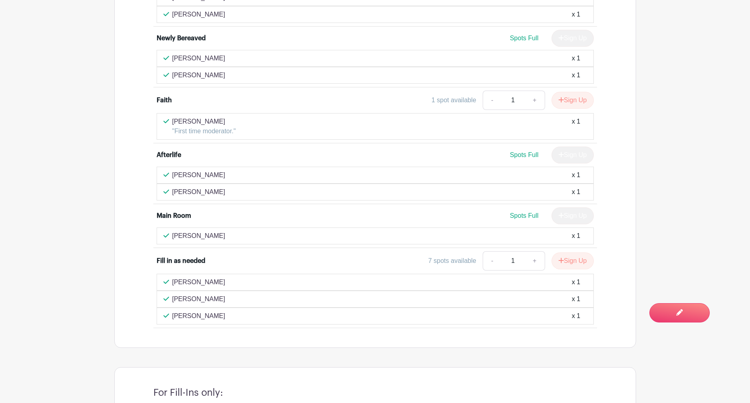
scroll to position [1555, 0]
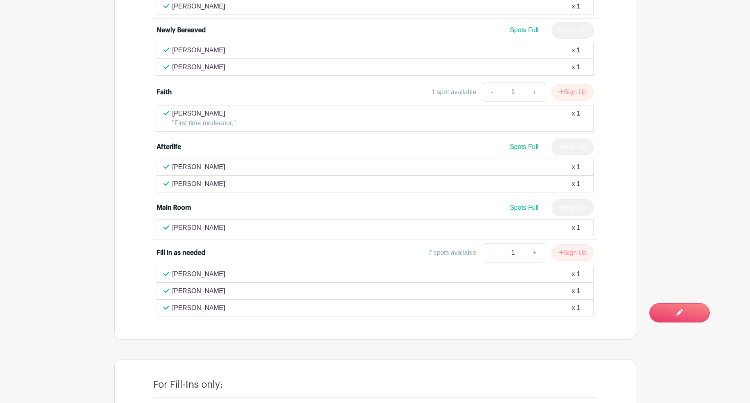
drag, startPoint x: 218, startPoint y: 260, endPoint x: 157, endPoint y: 258, distance: 61.2
click at [157, 266] on div "Lisa Jaffee x 1" at bounding box center [375, 274] width 437 height 17
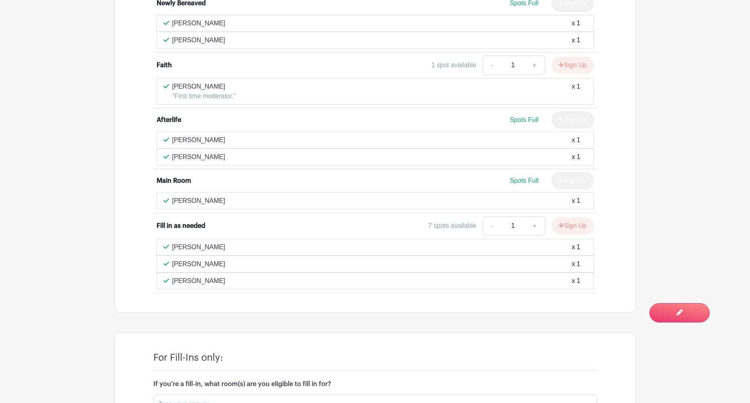
scroll to position [1578, 0]
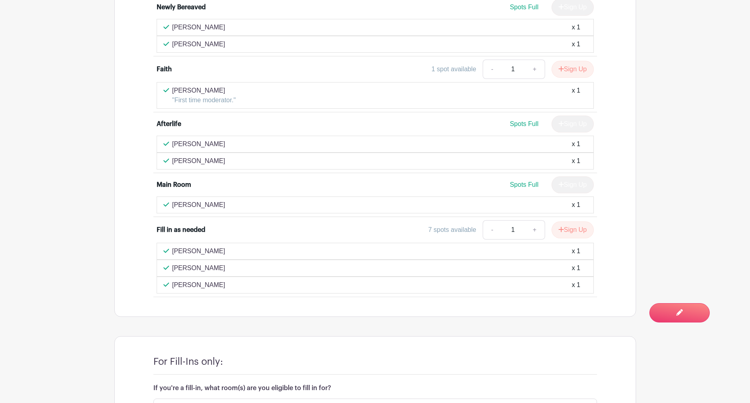
drag, startPoint x: 226, startPoint y: 252, endPoint x: 173, endPoint y: 253, distance: 53.2
click at [173, 263] on div "Bianca Langlois x 1" at bounding box center [374, 268] width 423 height 10
drag, startPoint x: 213, startPoint y: 270, endPoint x: 163, endPoint y: 268, distance: 49.5
click at [163, 280] on div "Tran Nguyen x 1" at bounding box center [374, 285] width 423 height 10
